Goal: Navigation & Orientation: Find specific page/section

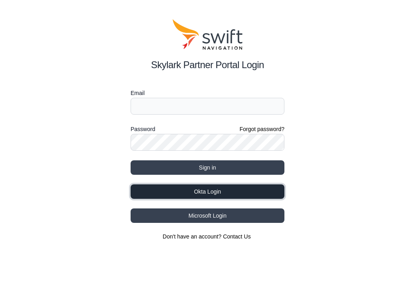
click at [216, 191] on button "Okta Login" at bounding box center [207, 191] width 154 height 14
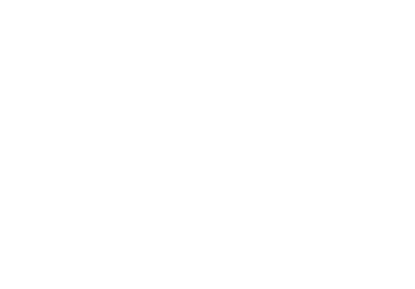
select select
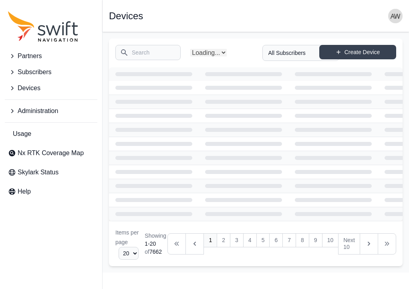
select select "Partner Name"
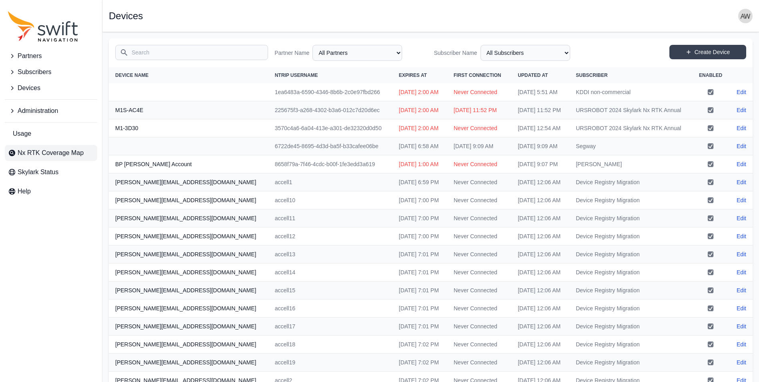
click at [47, 153] on span "Nx RTK Coverage Map" at bounding box center [51, 153] width 66 height 10
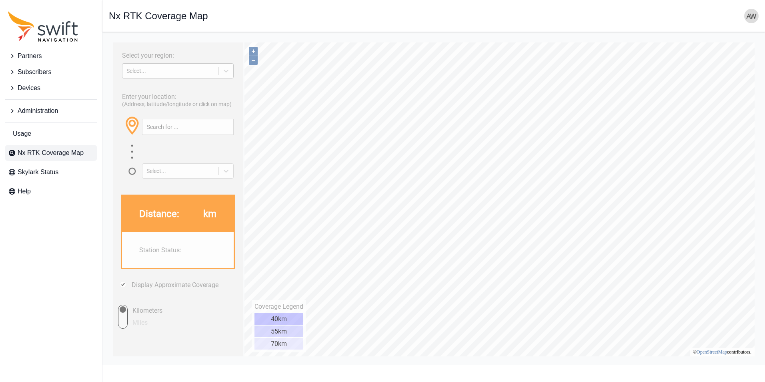
click at [173, 68] on div "Select..." at bounding box center [170, 71] width 88 height 6
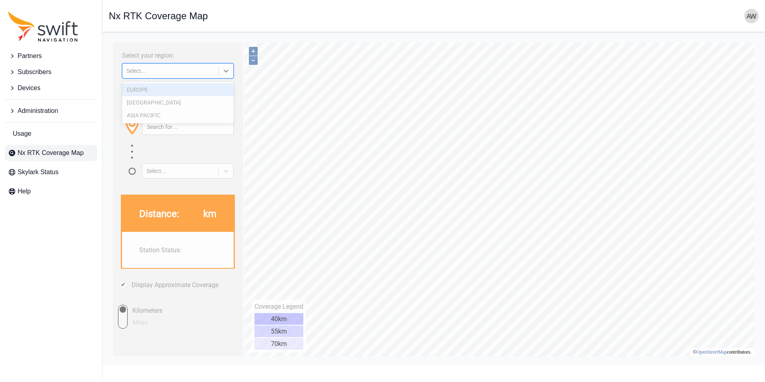
click at [163, 91] on div "EUROPE" at bounding box center [178, 89] width 112 height 13
